Goal: Task Accomplishment & Management: Use online tool/utility

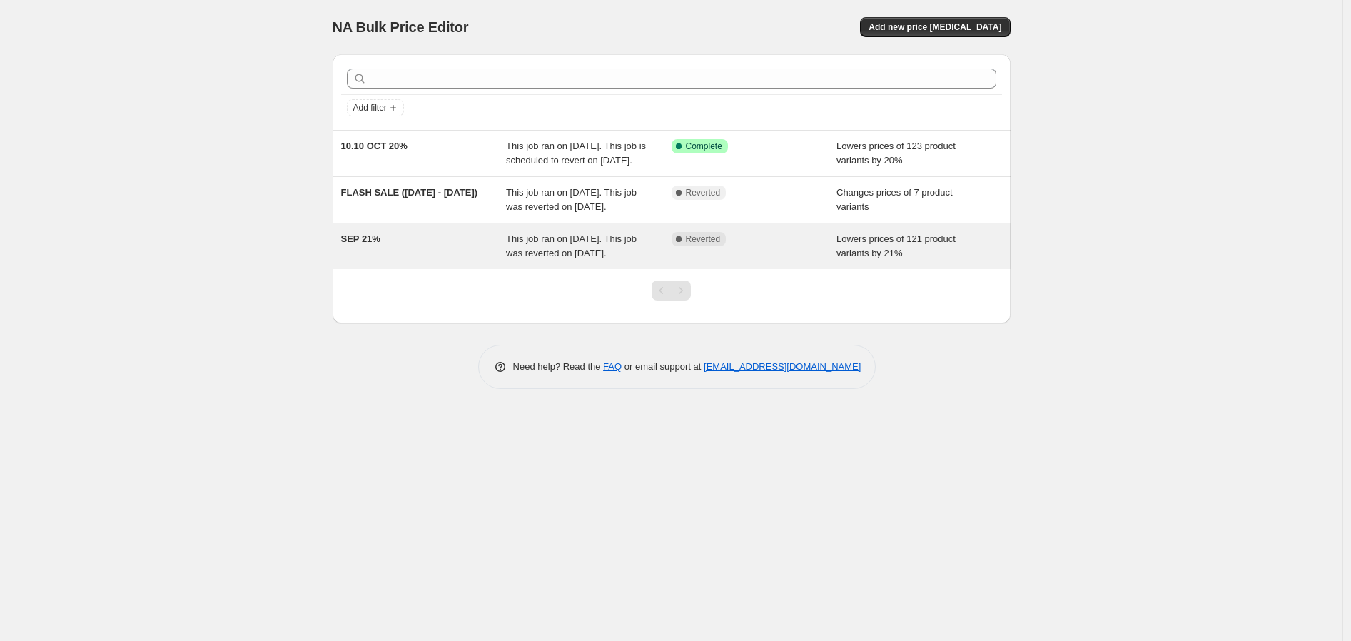
click at [618, 258] on span "This job ran on September 26, 2025. This job was reverted on October 6, 2025." at bounding box center [571, 245] width 131 height 25
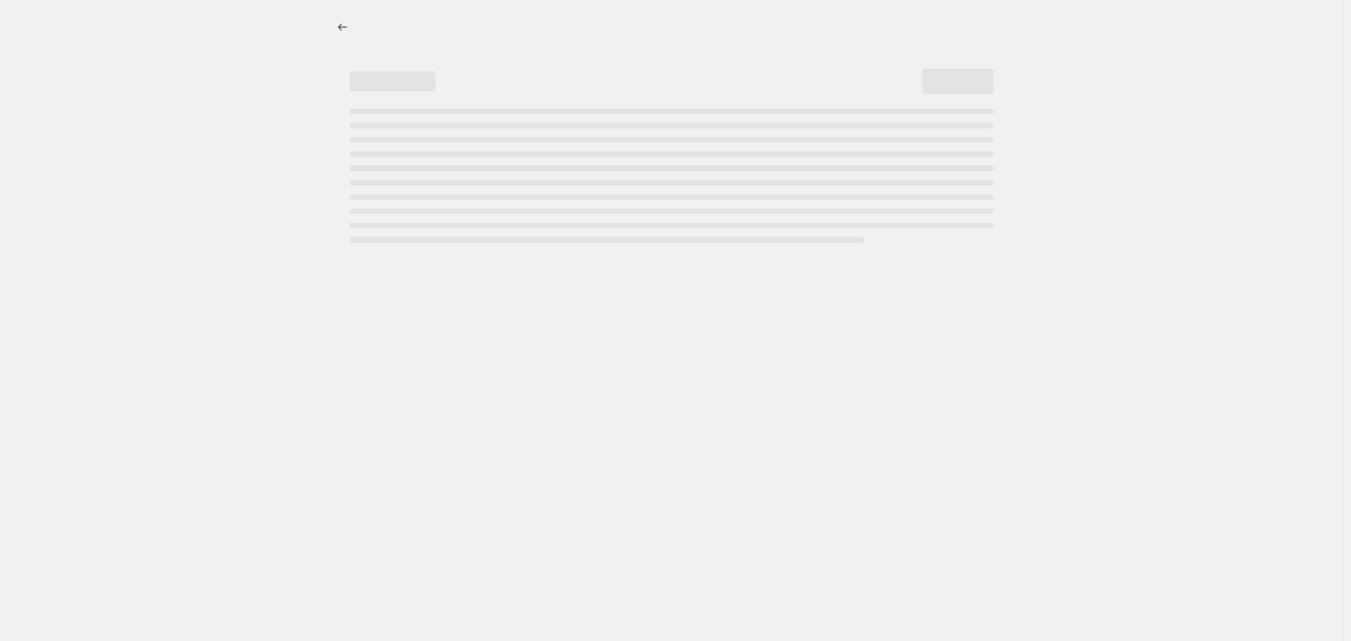
select select "percentage"
select select "no_change"
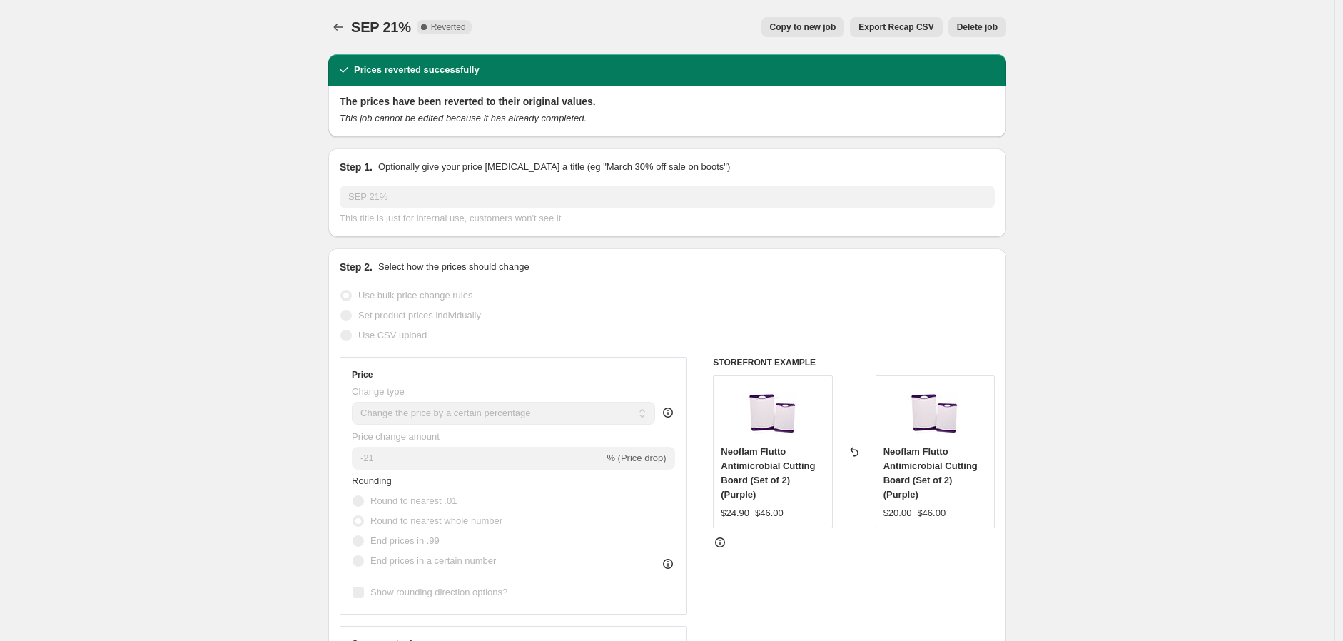
click at [810, 29] on span "Copy to new job" at bounding box center [803, 26] width 66 height 11
select select "percentage"
select select "no_change"
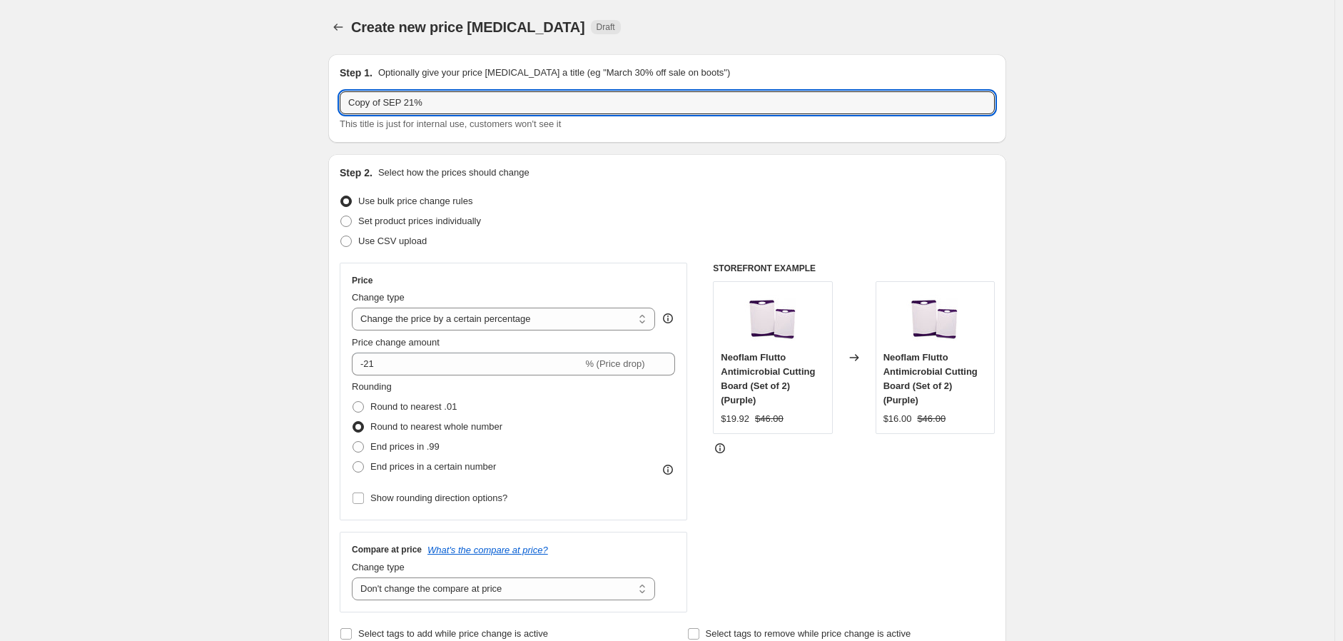
drag, startPoint x: 402, startPoint y: 100, endPoint x: 261, endPoint y: 133, distance: 144.4
type input "DEEPAVALI 21%"
